Goal: Use online tool/utility: Utilize a website feature to perform a specific function

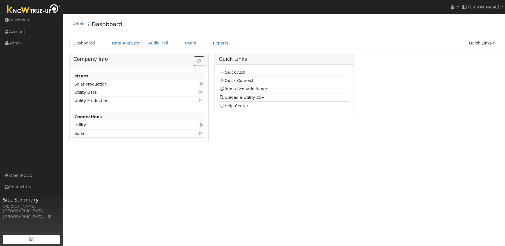
click at [248, 87] on link "Run a Scenario Report" at bounding box center [244, 89] width 49 height 5
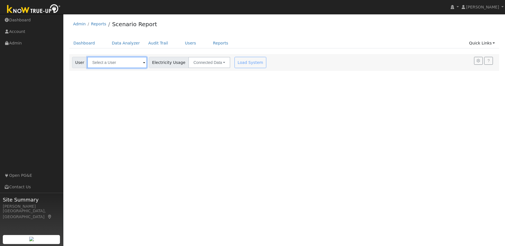
click at [117, 62] on input "text" at bounding box center [117, 62] width 60 height 11
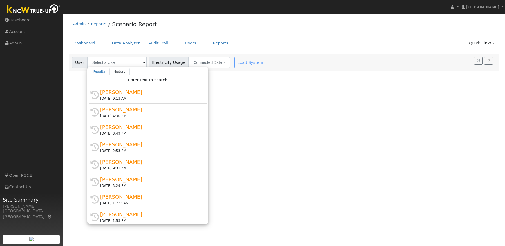
click at [119, 95] on div "[PERSON_NAME]" at bounding box center [150, 92] width 100 height 8
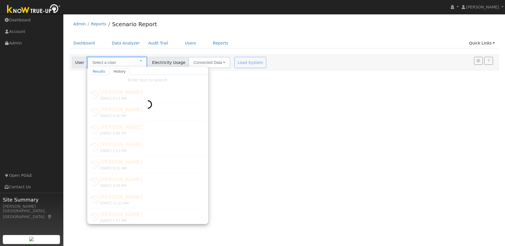
type input "[PERSON_NAME]"
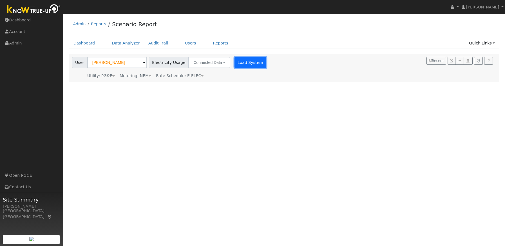
click at [243, 60] on button "Load System" at bounding box center [251, 62] width 32 height 11
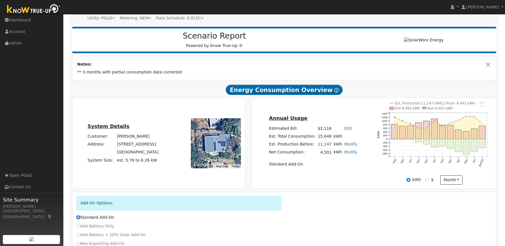
scroll to position [63, 0]
